Goal: Task Accomplishment & Management: Manage account settings

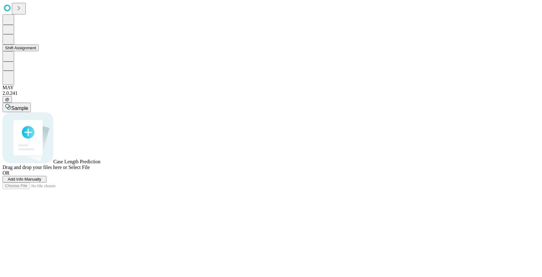
click at [10, 43] on icon at bounding box center [8, 39] width 7 height 8
click at [39, 51] on button "Shift Assignment" at bounding box center [21, 48] width 36 height 7
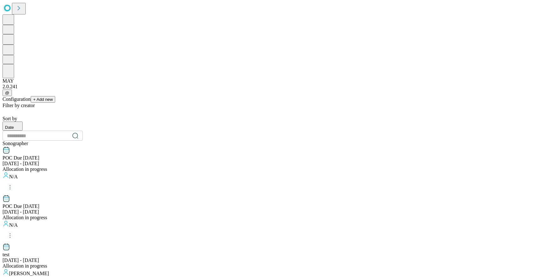
scroll to position [625, 0]
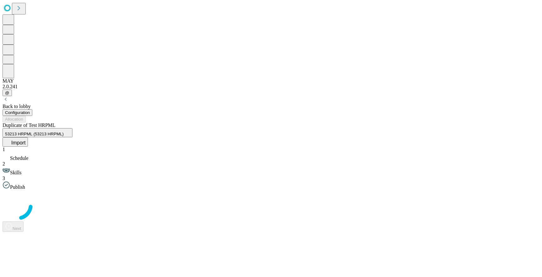
click at [11, 138] on icon at bounding box center [8, 141] width 6 height 6
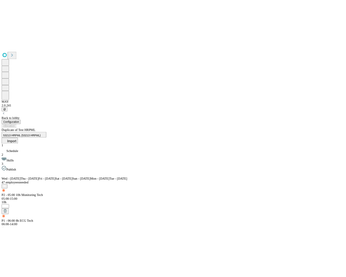
scroll to position [1443, 0]
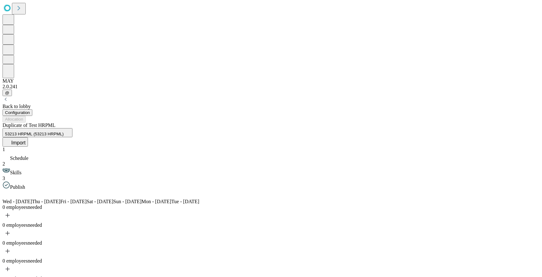
click at [72, 128] on button "53213 HRPML (53213 HRPML)" at bounding box center [38, 132] width 70 height 9
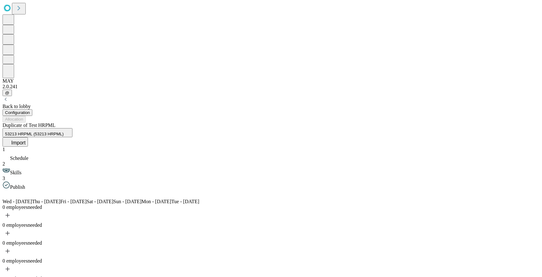
click at [21, 170] on span "Skills" at bounding box center [15, 172] width 11 height 5
click at [29, 155] on span "Schedule" at bounding box center [19, 157] width 19 height 5
click at [33, 190] on icon at bounding box center [29, 194] width 8 height 8
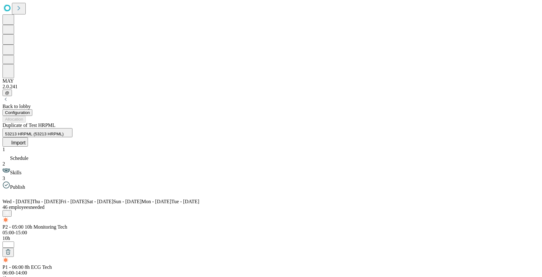
click at [18, 190] on icon at bounding box center [14, 194] width 8 height 8
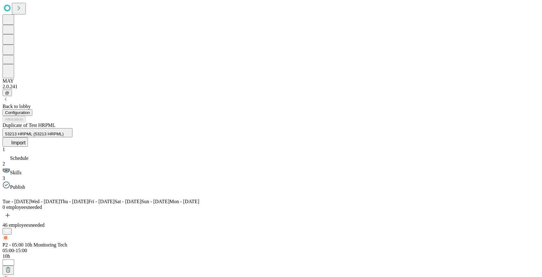
click at [18, 190] on icon at bounding box center [14, 194] width 8 height 8
click at [33, 190] on icon at bounding box center [29, 194] width 8 height 8
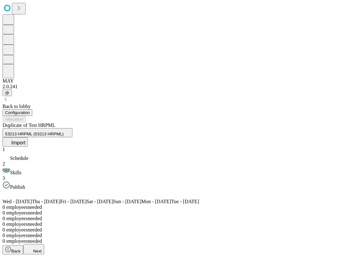
scroll to position [0, 174]
click at [28, 137] on button "Import" at bounding box center [15, 141] width 25 height 9
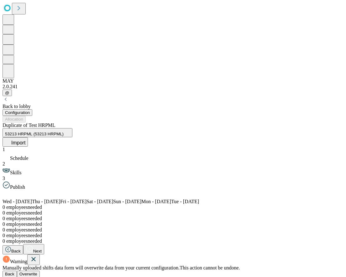
click at [40, 270] on button "Overwrite" at bounding box center [28, 273] width 23 height 7
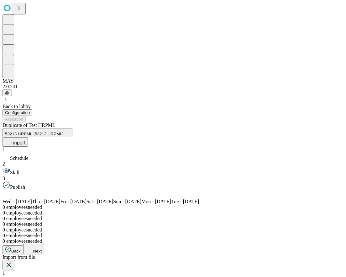
click at [280, 254] on div "Import from file" at bounding box center [173, 262] width 341 height 16
click at [15, 260] on button at bounding box center [9, 265] width 13 height 10
click at [33, 190] on icon at bounding box center [29, 194] width 8 height 8
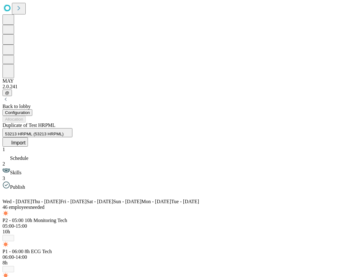
click at [25, 140] on span "Import" at bounding box center [18, 142] width 14 height 5
drag, startPoint x: 262, startPoint y: 214, endPoint x: 271, endPoint y: 215, distance: 9.1
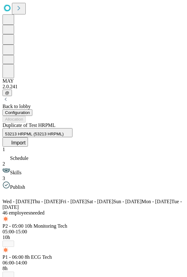
drag, startPoint x: 96, startPoint y: 52, endPoint x: 81, endPoint y: 49, distance: 15.1
click at [96, 122] on div "Duplicate of Test HRPML 53213 HRPML (53213 HRPML) Import" at bounding box center [94, 134] width 182 height 24
click at [49, 104] on div "Back to lobby" at bounding box center [94, 107] width 182 height 6
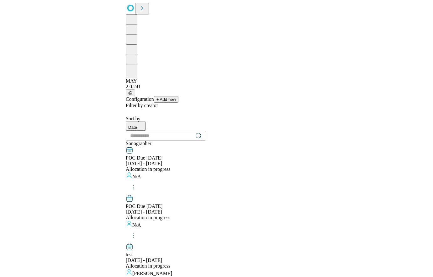
scroll to position [650, 0]
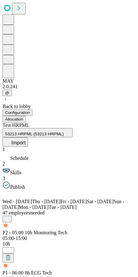
scroll to position [0, 271]
click at [33, 190] on icon at bounding box center [29, 194] width 8 height 8
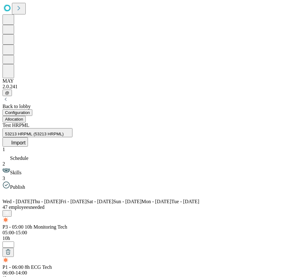
scroll to position [0, 0]
click at [58, 96] on div "Back to lobby" at bounding box center [144, 102] width 282 height 13
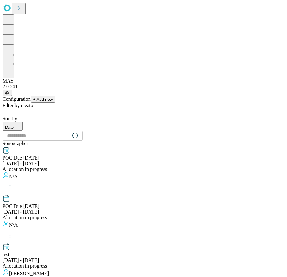
scroll to position [650, 125]
